Goal: Transaction & Acquisition: Obtain resource

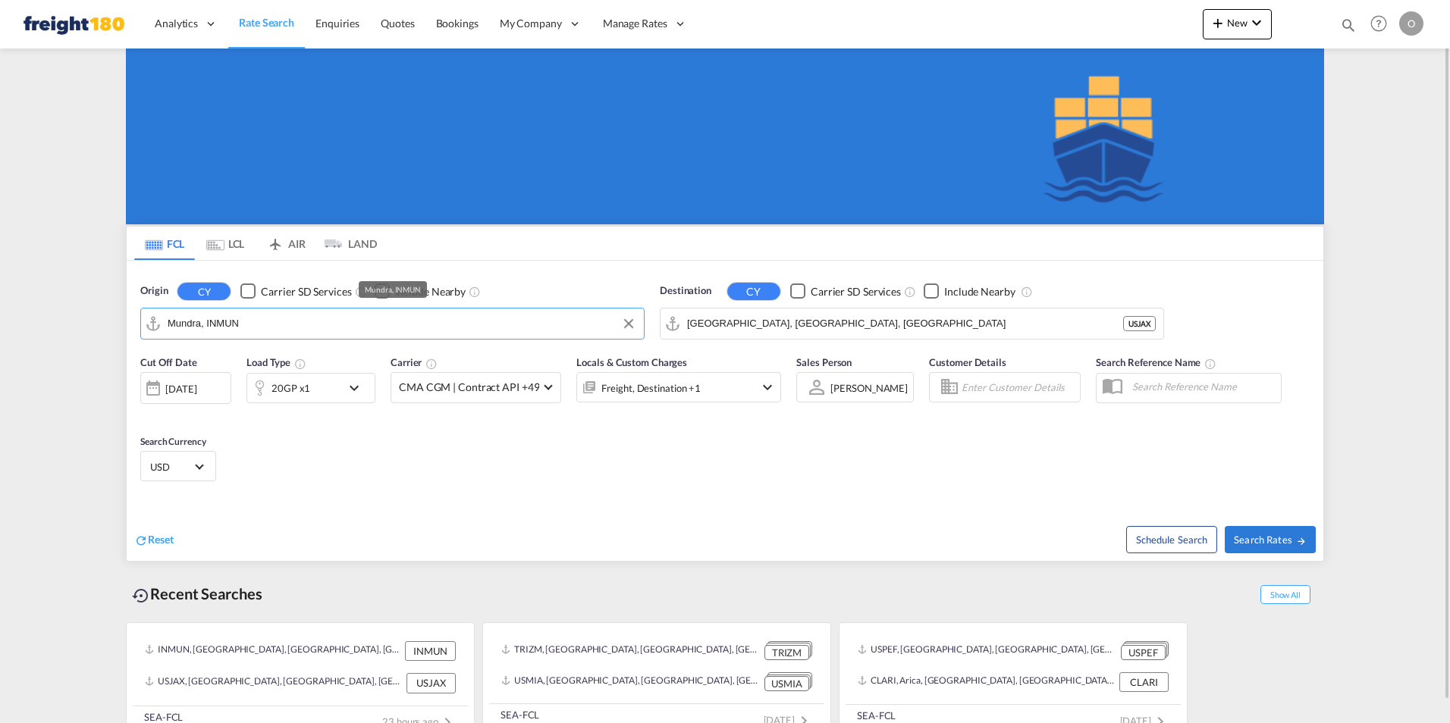
click at [247, 325] on input "Mundra, INMUN" at bounding box center [402, 323] width 469 height 23
click at [627, 320] on button "Clear Input" at bounding box center [628, 323] width 23 height 23
click at [238, 357] on div "Port Everg lades, [GEOGRAPHIC_DATA] [GEOGRAPHIC_DATA] USPEF" at bounding box center [285, 370] width 288 height 55
type input "[GEOGRAPHIC_DATA], [GEOGRAPHIC_DATA], USPEF"
click at [379, 290] on div "Checkbox No Ink" at bounding box center [382, 291] width 15 height 15
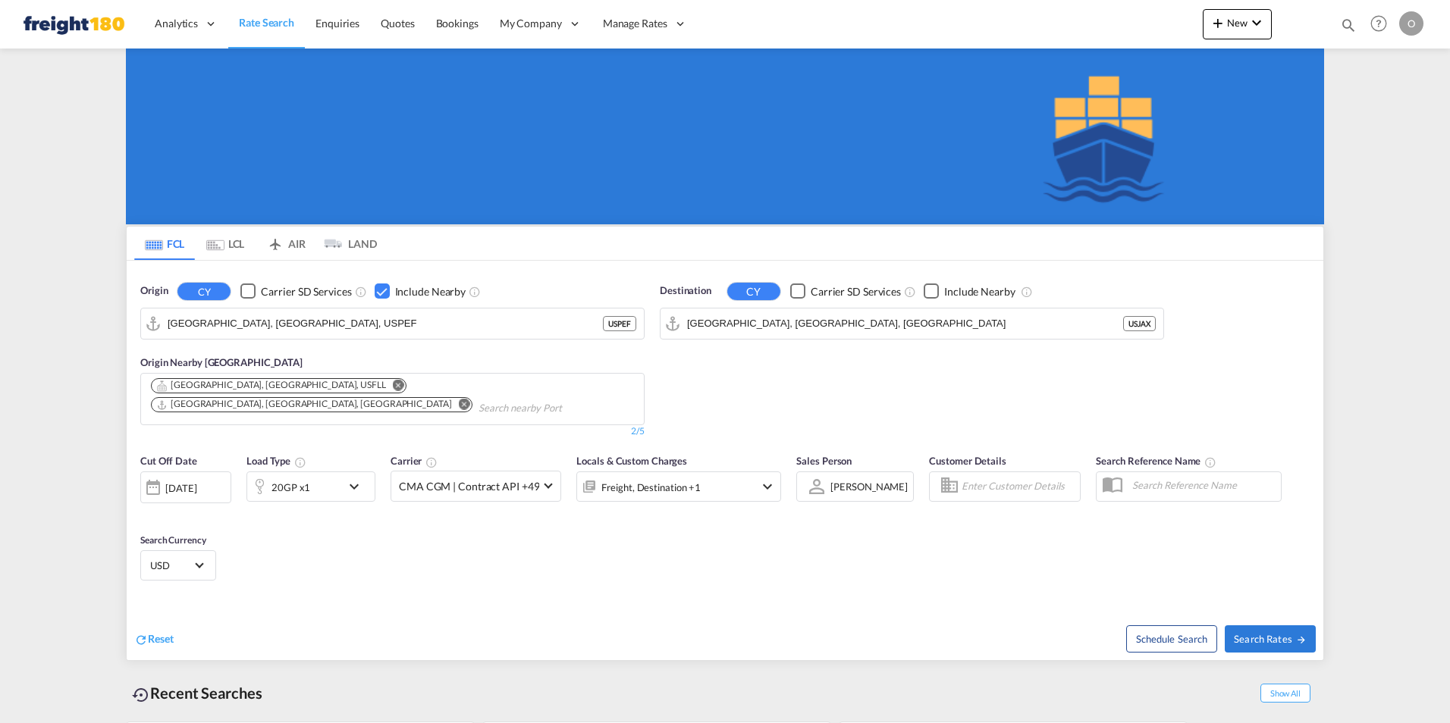
click at [393, 386] on md-icon "Remove" at bounding box center [398, 385] width 11 height 11
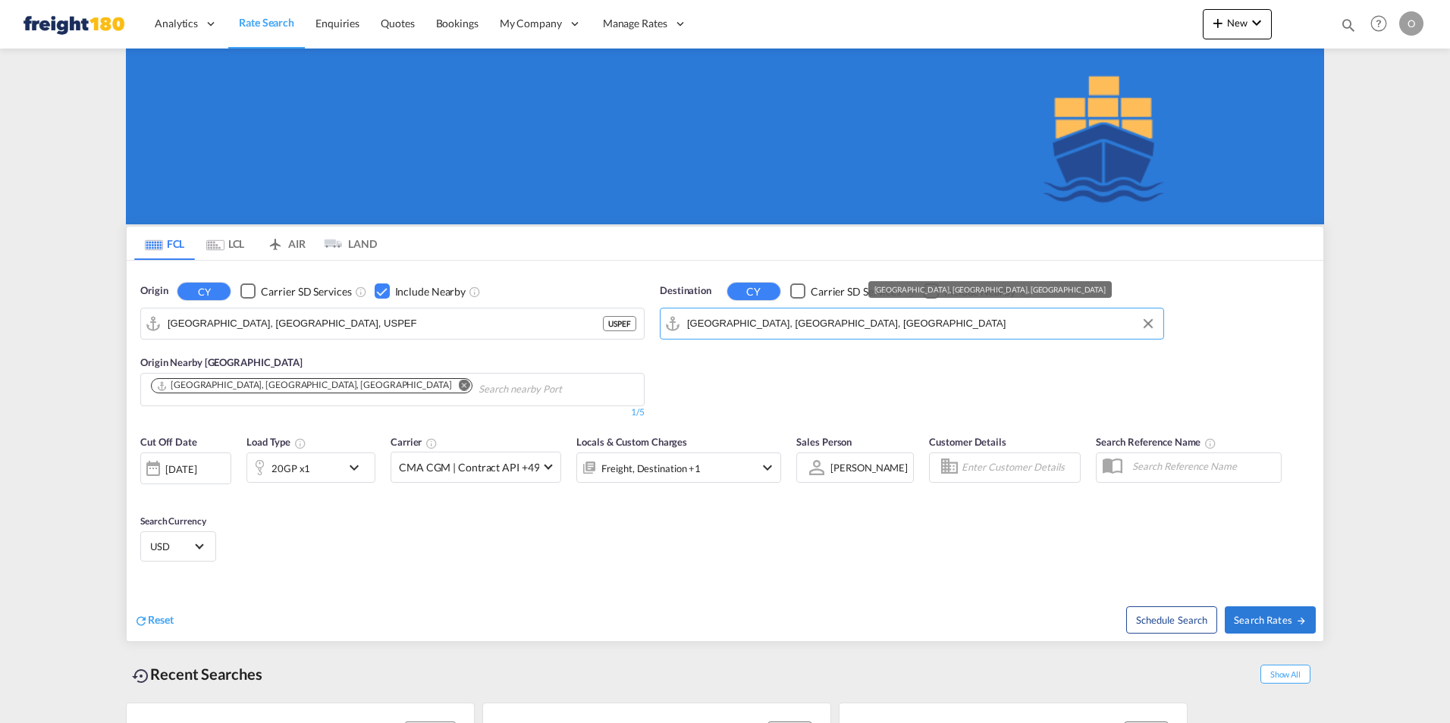
click at [809, 320] on input "[GEOGRAPHIC_DATA], [GEOGRAPHIC_DATA], [GEOGRAPHIC_DATA]" at bounding box center [921, 323] width 469 height 23
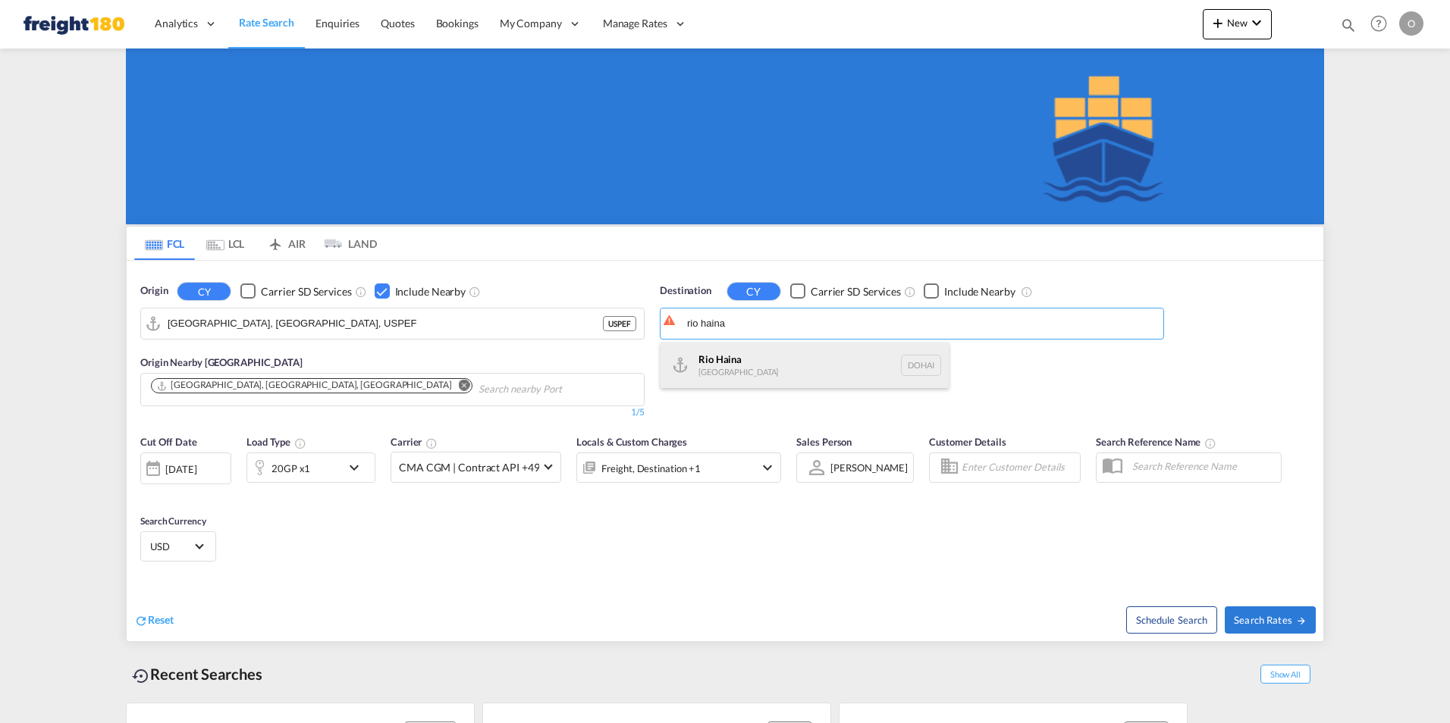
click at [745, 363] on div "Rio Haina [GEOGRAPHIC_DATA] [GEOGRAPHIC_DATA]" at bounding box center [805, 366] width 288 height 46
type input "Rio Haina, [GEOGRAPHIC_DATA]"
click at [932, 290] on div "Checkbox No Ink" at bounding box center [931, 291] width 15 height 15
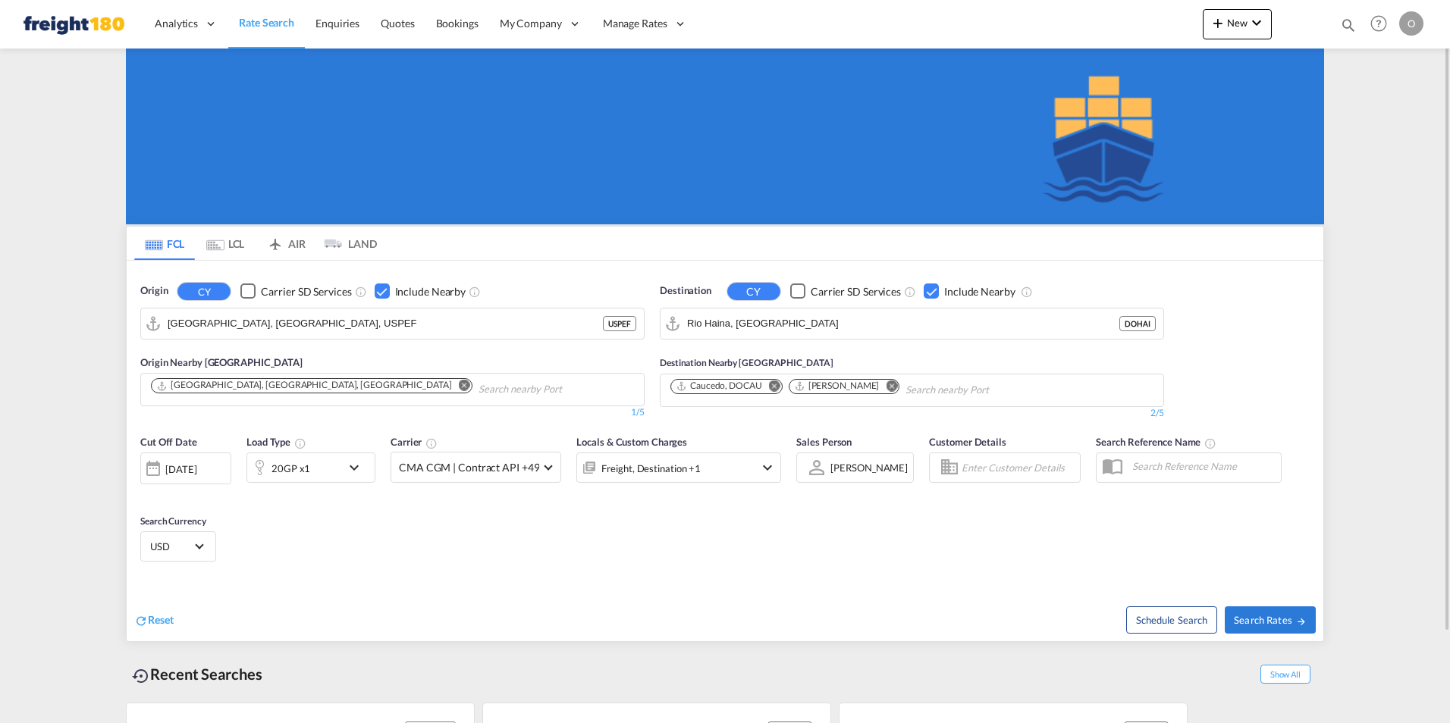
click at [886, 384] on md-icon "Remove" at bounding box center [891, 385] width 11 height 11
click at [765, 467] on md-icon "icon-chevron-down" at bounding box center [767, 468] width 18 height 18
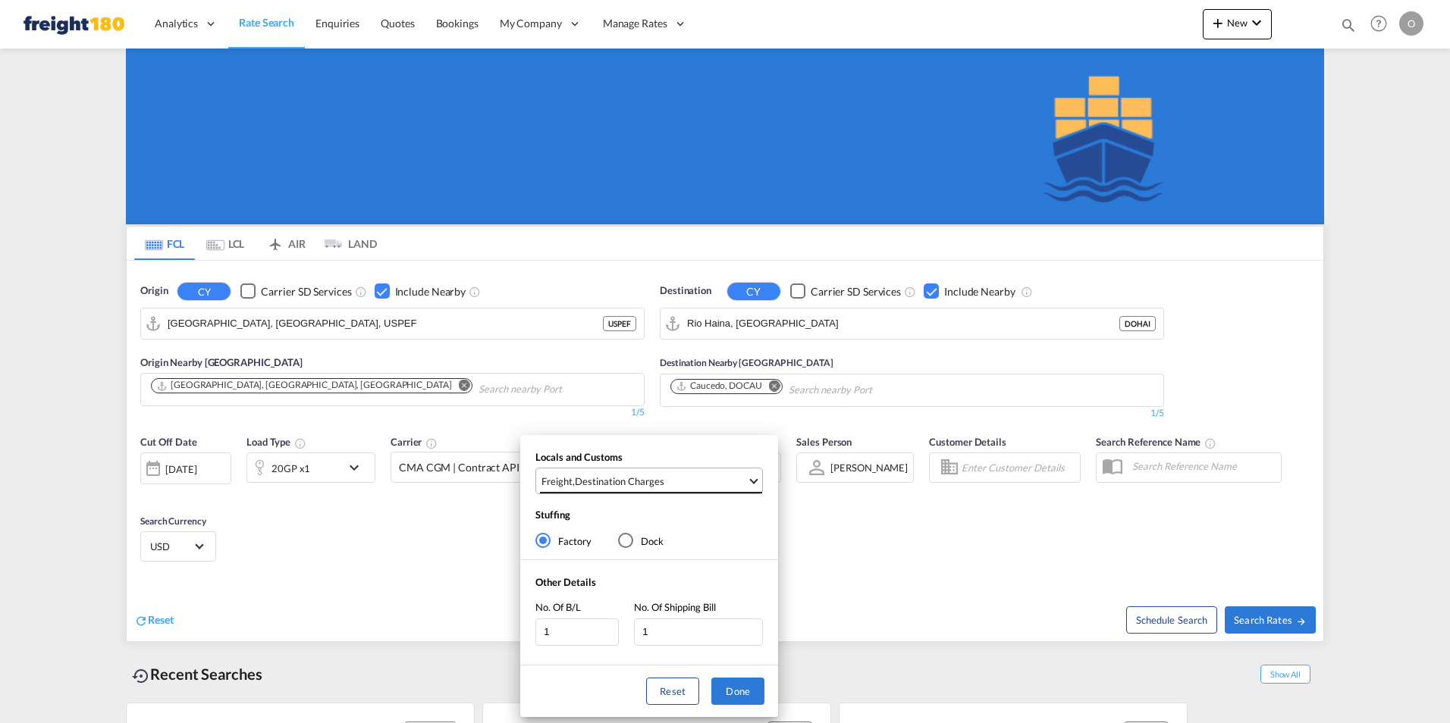
click at [755, 481] on span "Select Locals and Customs: \aFreight, \aDestination Charges" at bounding box center [754, 480] width 8 height 8
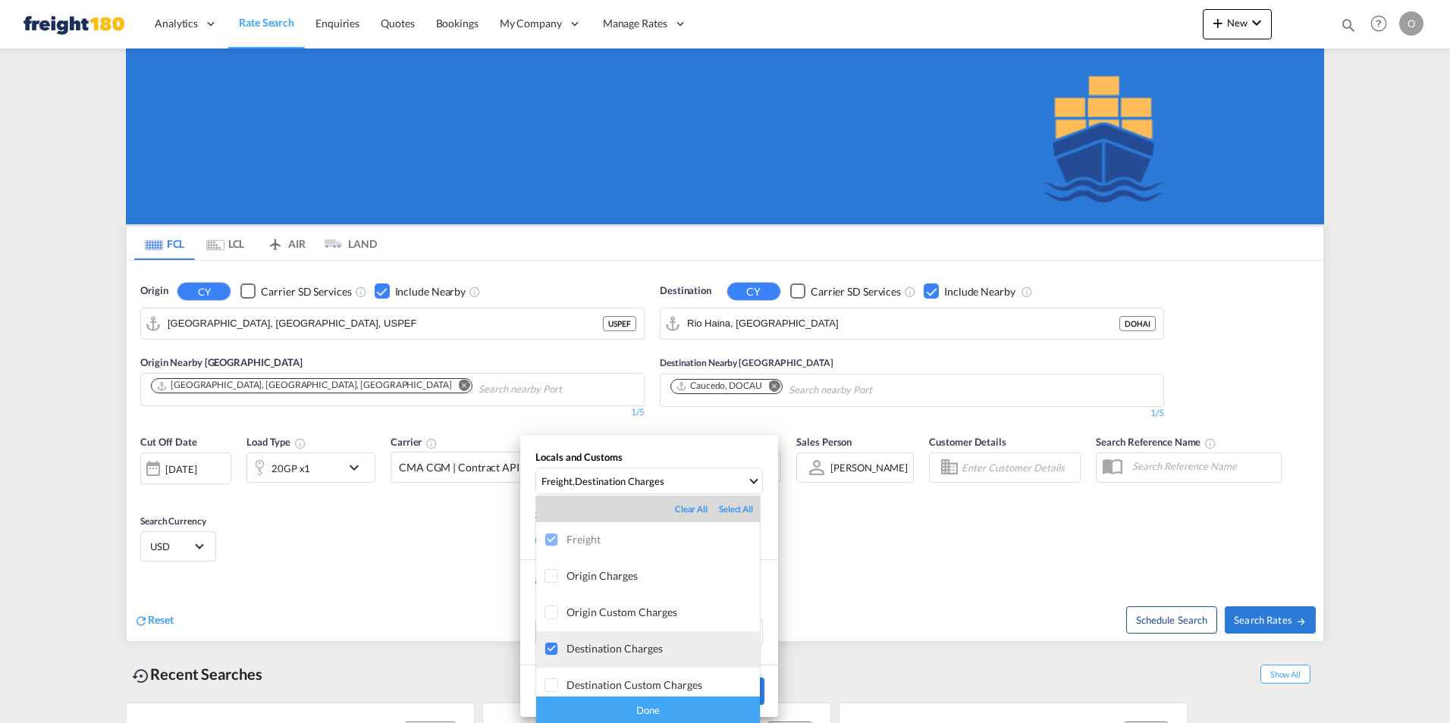
click at [551, 648] on div at bounding box center [552, 649] width 15 height 15
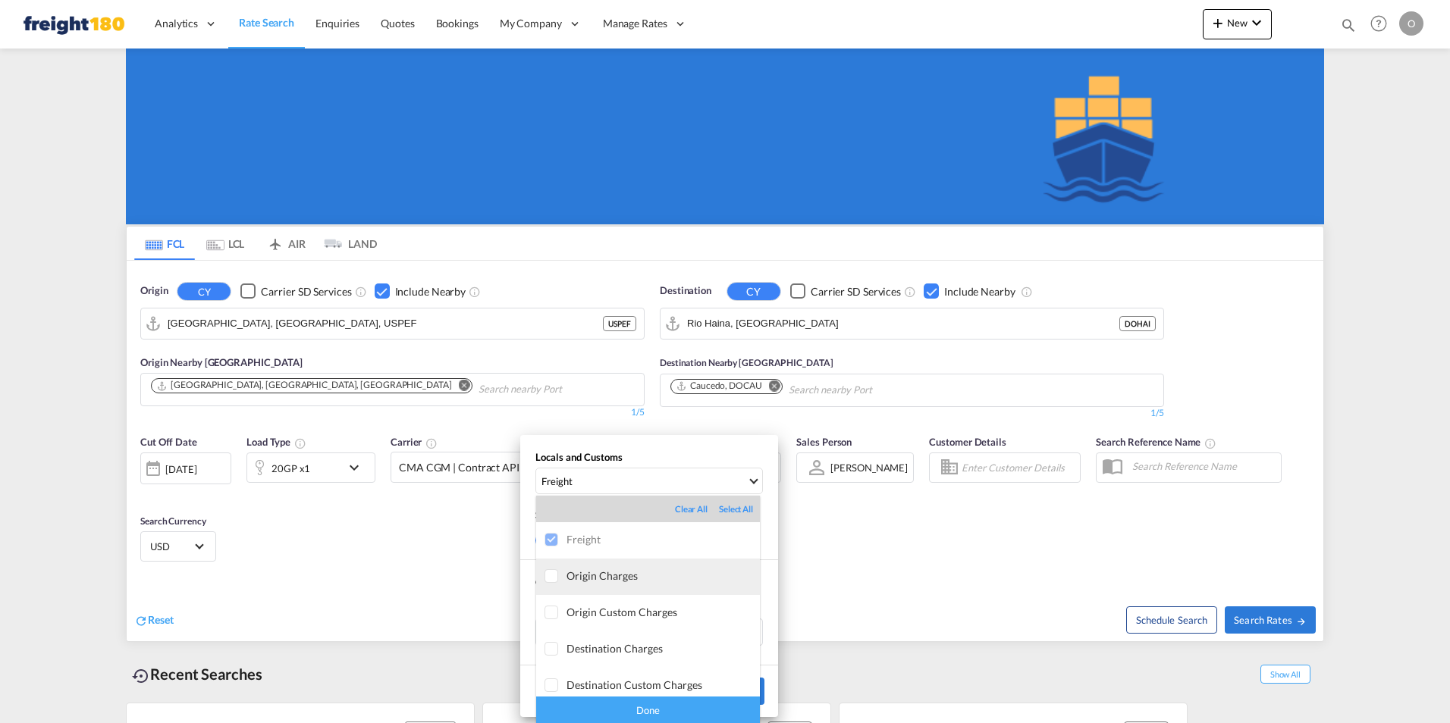
drag, startPoint x: 551, startPoint y: 576, endPoint x: 568, endPoint y: 573, distance: 16.8
click at [553, 577] on div at bounding box center [552, 577] width 15 height 15
click at [653, 711] on div "Done" at bounding box center [648, 710] width 224 height 27
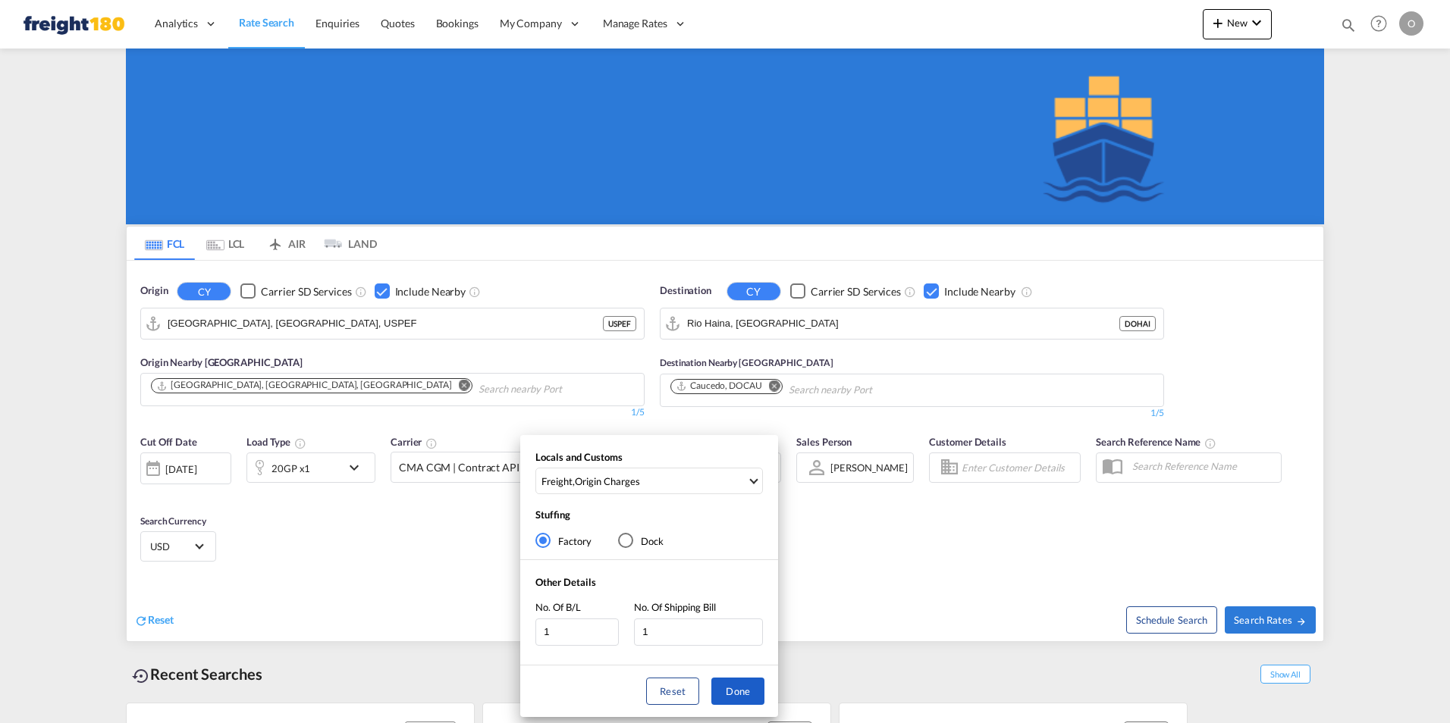
click at [730, 687] on button "Done" at bounding box center [737, 691] width 53 height 27
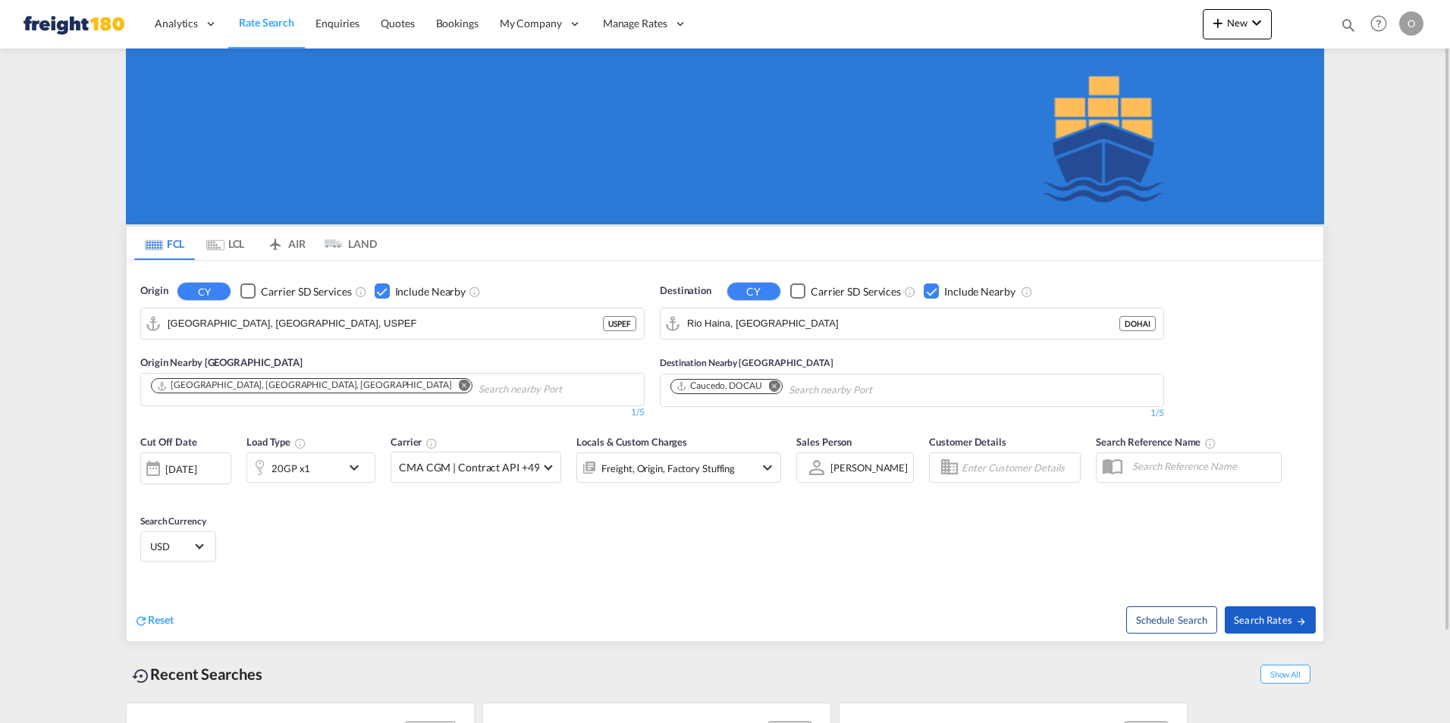
click at [1258, 617] on span "Search Rates" at bounding box center [1270, 620] width 73 height 12
type input "USPEF to [GEOGRAPHIC_DATA] / [DATE]"
